Goal: Navigation & Orientation: Find specific page/section

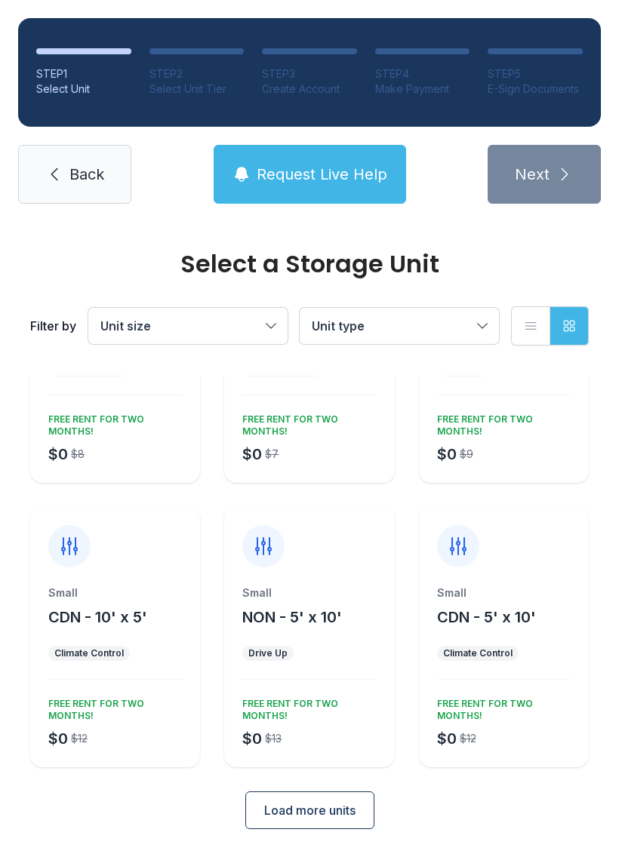
scroll to position [155, 0]
click at [318, 805] on span "Load more units" at bounding box center [309, 811] width 91 height 18
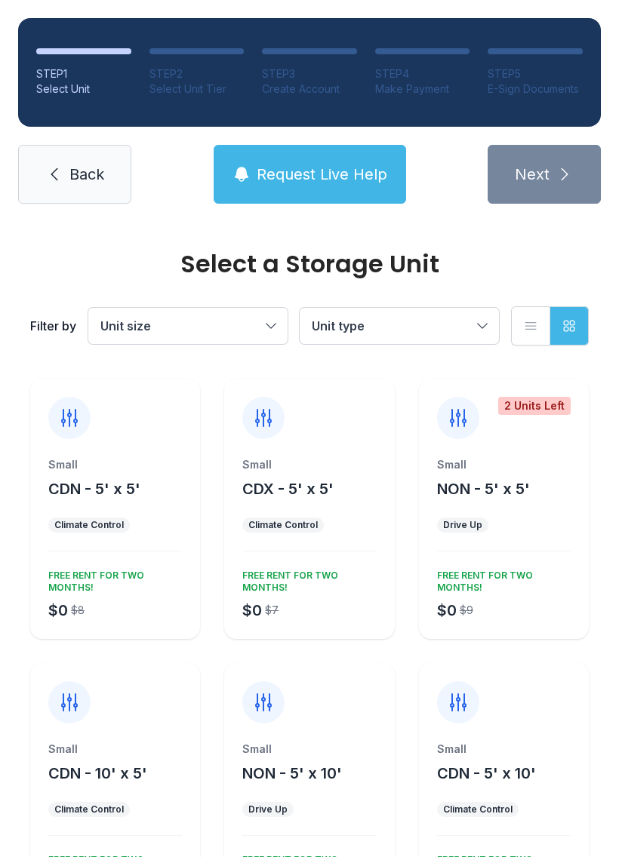
scroll to position [0, 0]
click at [63, 177] on link "Back" at bounding box center [74, 174] width 113 height 59
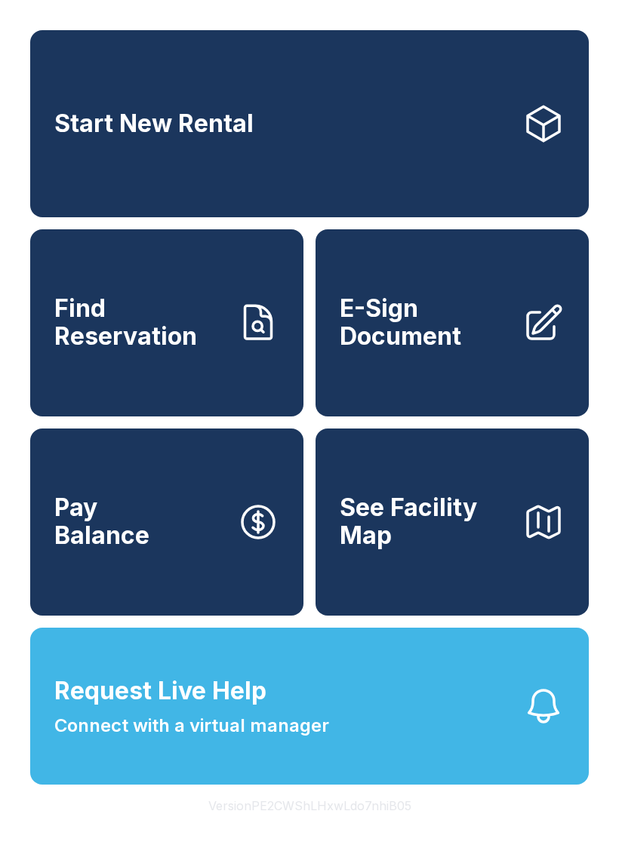
click at [497, 130] on link "Start New Rental" at bounding box center [309, 123] width 559 height 187
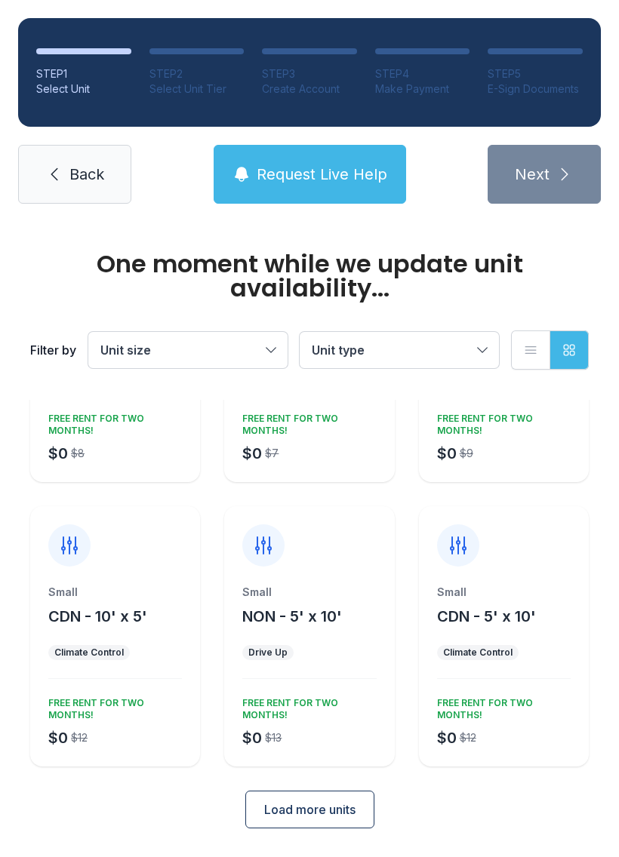
scroll to position [180, 0]
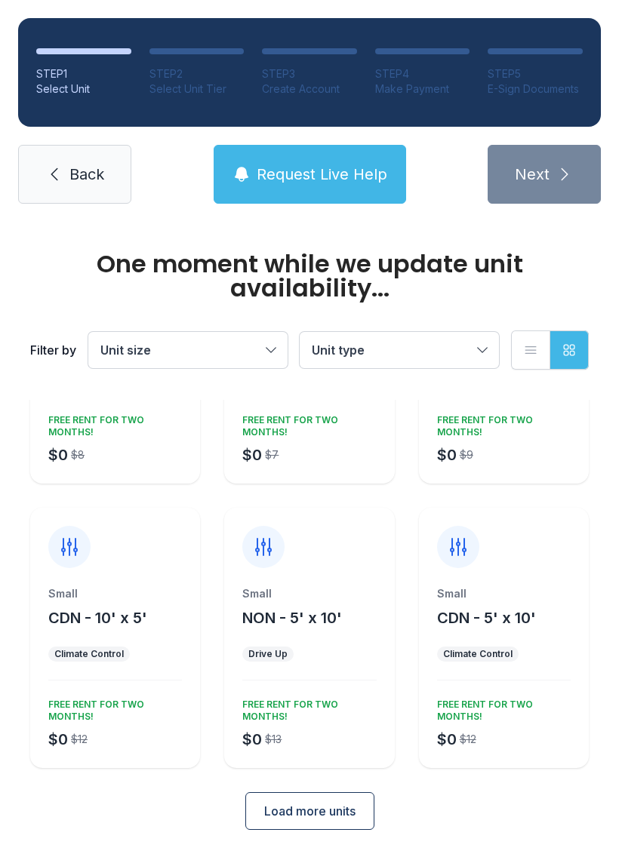
click at [337, 796] on button "Load more units" at bounding box center [309, 811] width 129 height 38
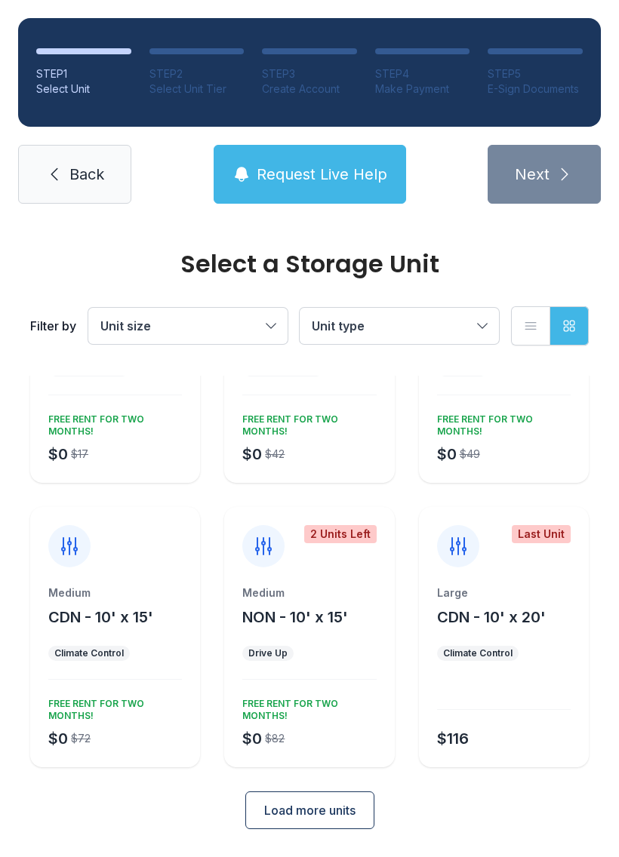
scroll to position [725, 0]
click at [331, 819] on span "Load more units" at bounding box center [309, 811] width 91 height 18
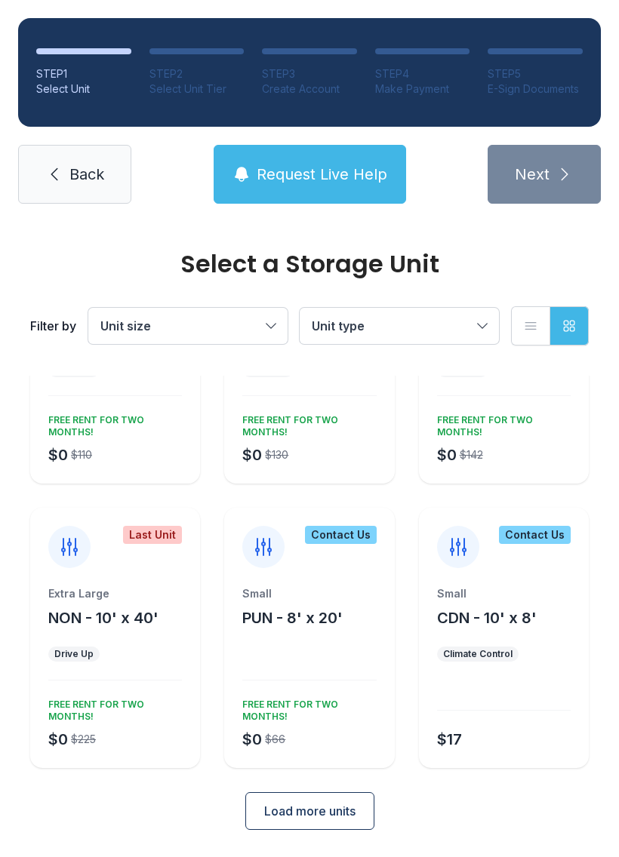
scroll to position [1294, 0]
click at [91, 177] on span "Back" at bounding box center [86, 174] width 35 height 21
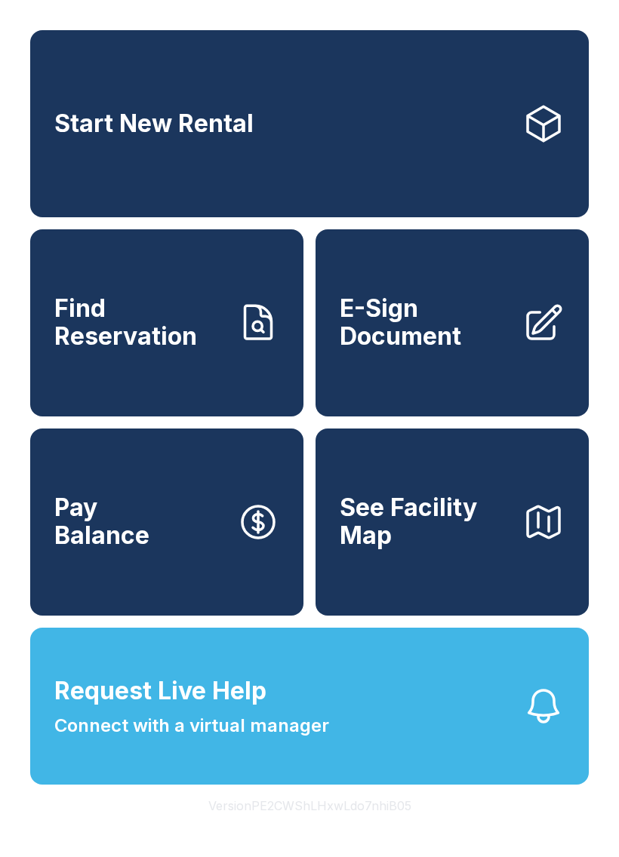
click at [469, 549] on span "See Facility Map" at bounding box center [425, 521] width 171 height 55
click at [191, 336] on span "Find Reservation" at bounding box center [139, 322] width 171 height 55
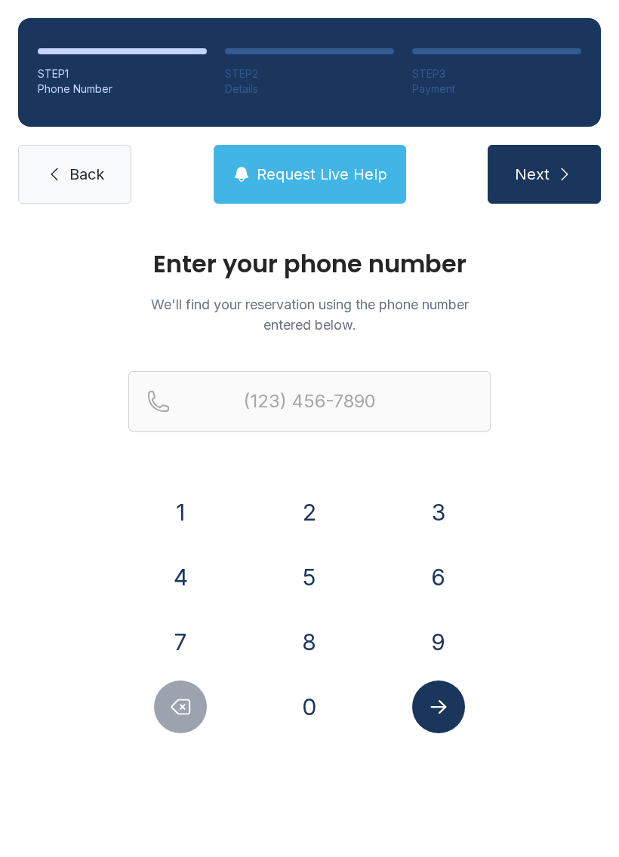
click at [67, 173] on link "Back" at bounding box center [74, 174] width 113 height 59
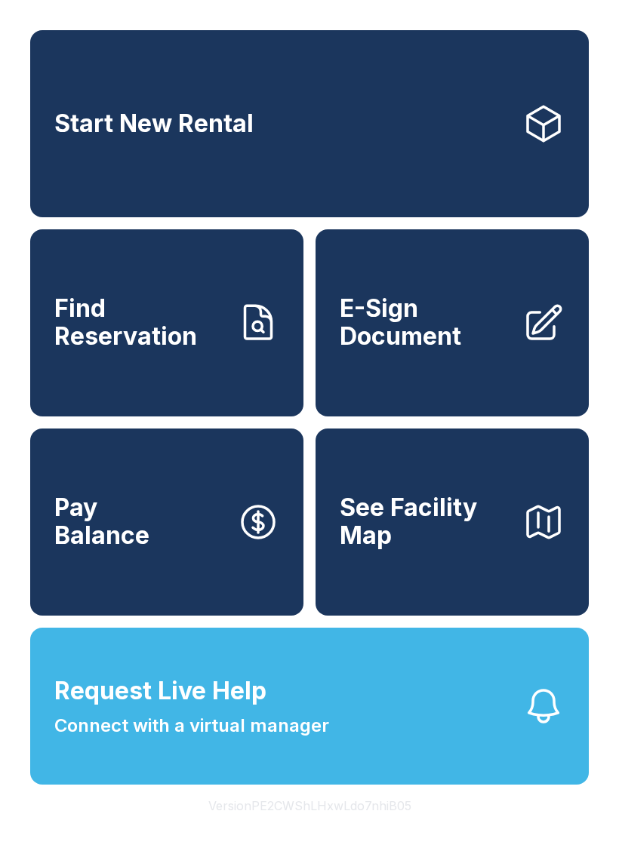
click at [529, 125] on icon at bounding box center [543, 124] width 42 height 42
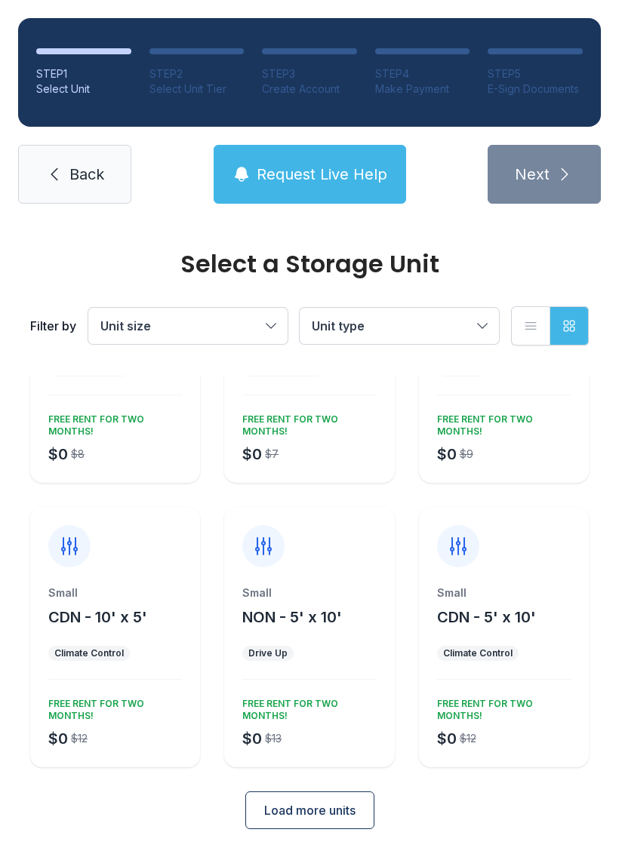
scroll to position [155, 0]
click at [303, 815] on span "Load more units" at bounding box center [309, 811] width 91 height 18
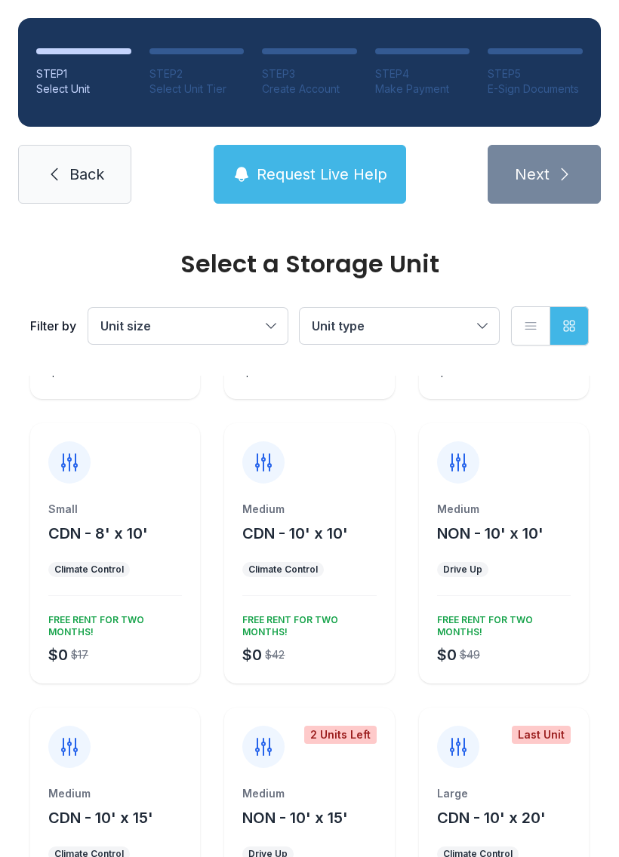
scroll to position [528, 0]
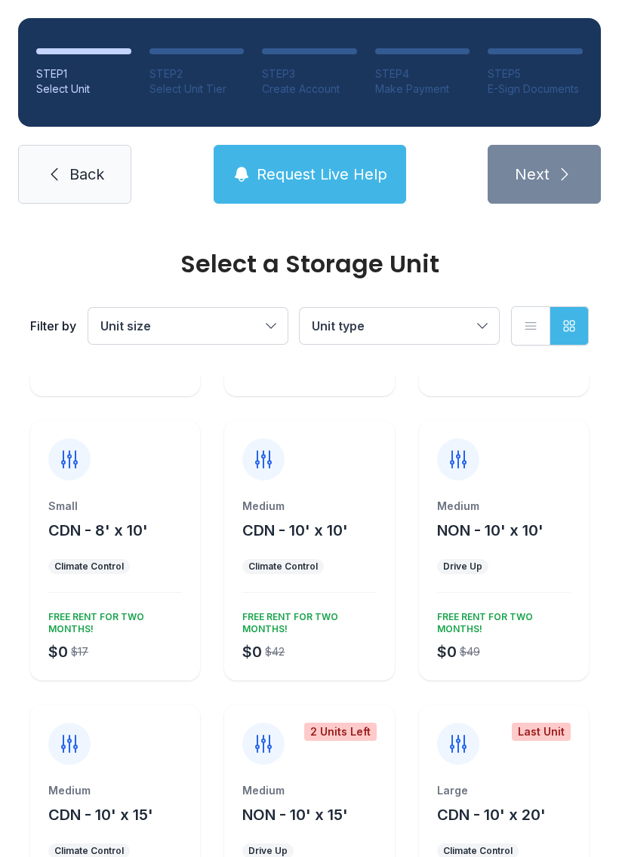
click at [71, 185] on link "Back" at bounding box center [74, 174] width 113 height 59
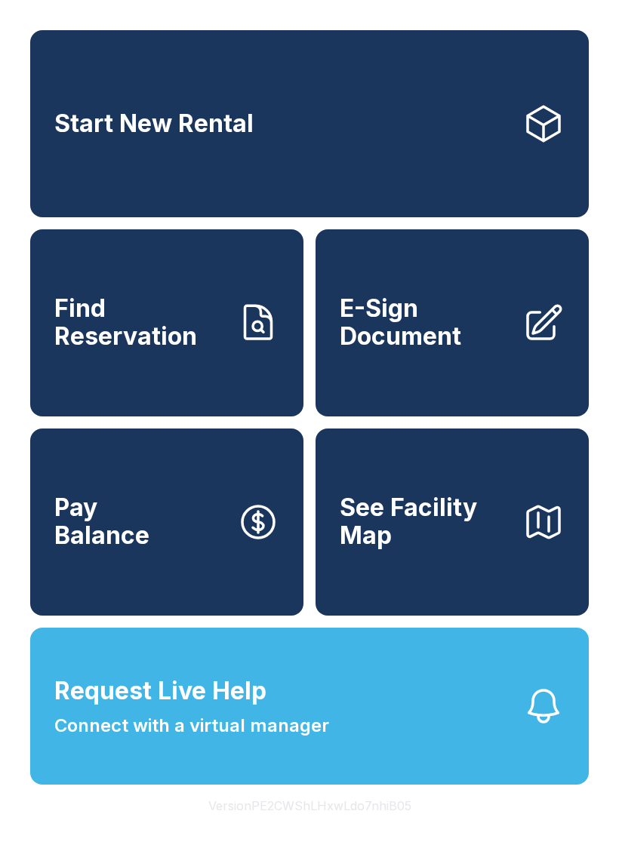
click at [161, 341] on span "Find Reservation" at bounding box center [139, 322] width 171 height 55
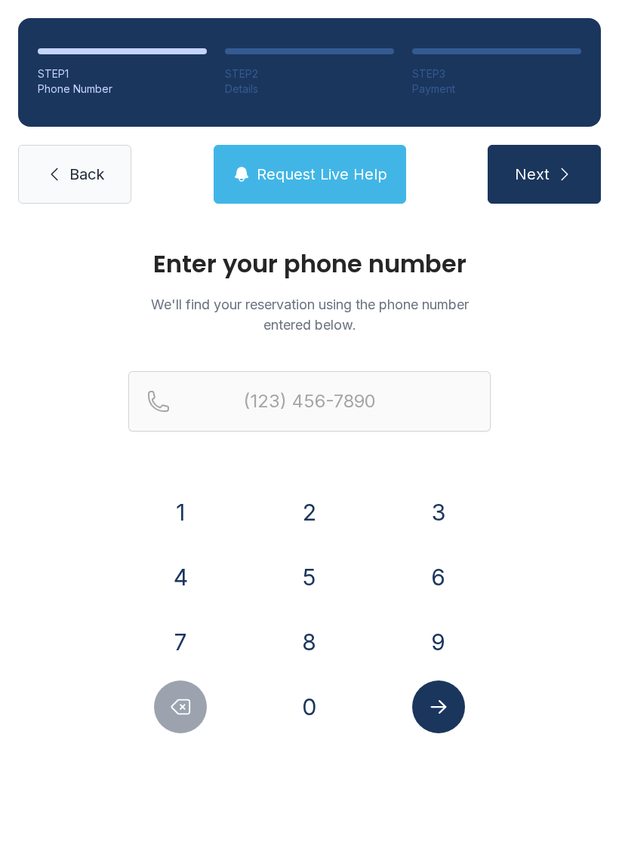
click at [74, 180] on span "Back" at bounding box center [86, 174] width 35 height 21
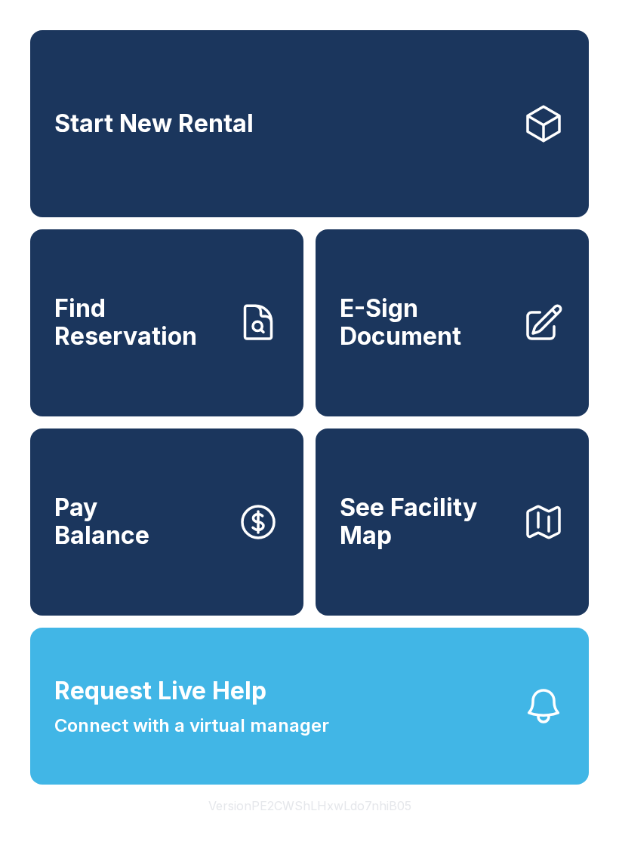
click at [519, 561] on button "See Facility Map" at bounding box center [451, 522] width 273 height 187
click at [150, 555] on link "Pay Balance" at bounding box center [166, 522] width 273 height 187
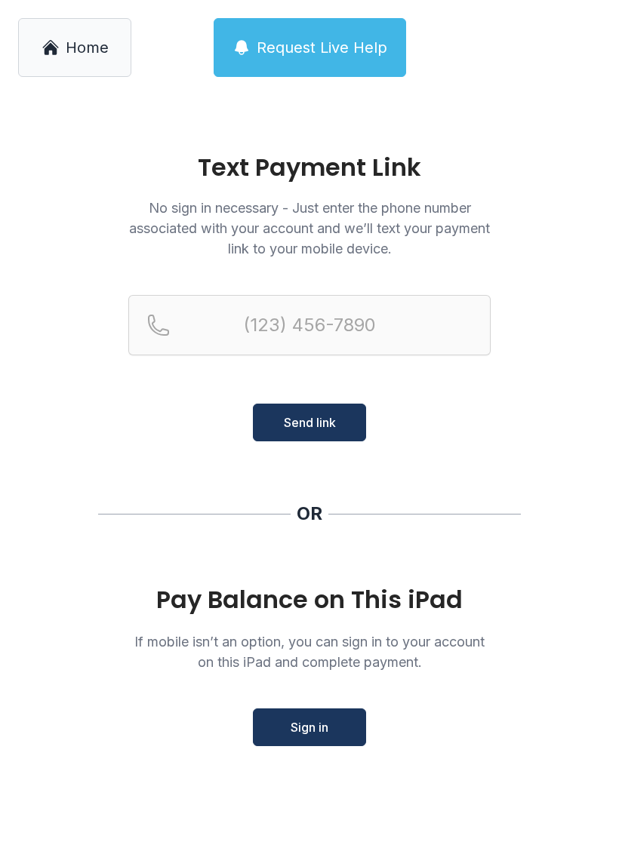
click at [72, 59] on link "Home" at bounding box center [74, 47] width 113 height 59
